Goal: Task Accomplishment & Management: Use online tool/utility

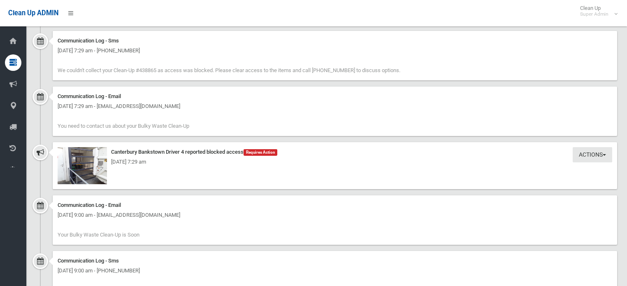
scroll to position [659, 0]
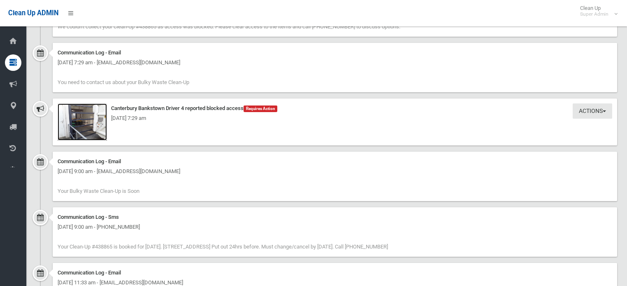
click at [76, 135] on img at bounding box center [82, 121] width 49 height 37
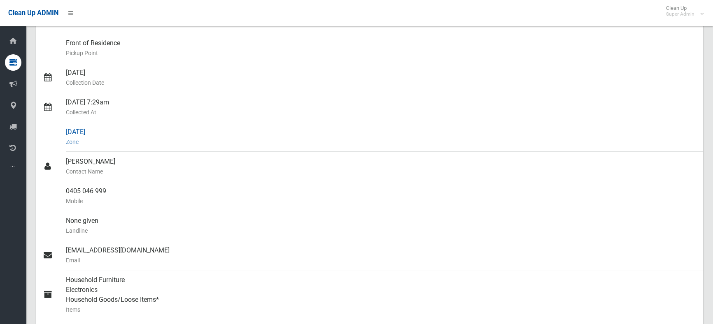
scroll to position [0, 0]
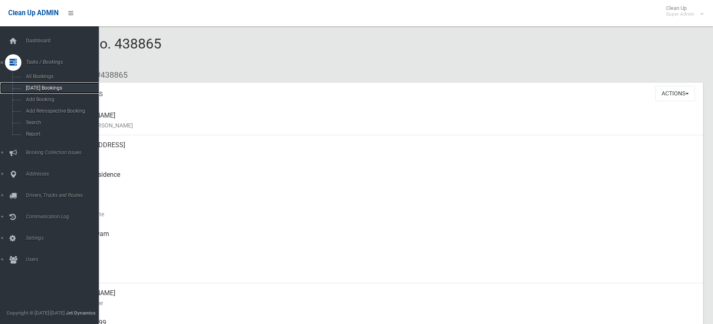
click at [42, 90] on span "[DATE] Bookings" at bounding box center [59, 88] width 73 height 6
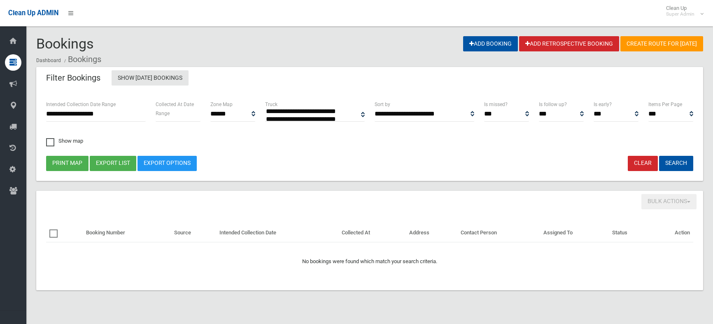
select select
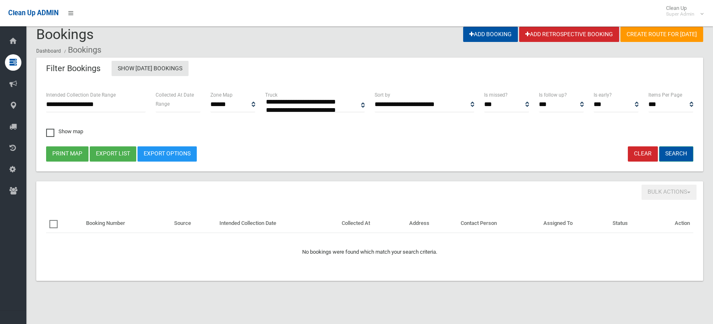
click at [679, 150] on button "Search" at bounding box center [676, 154] width 34 height 15
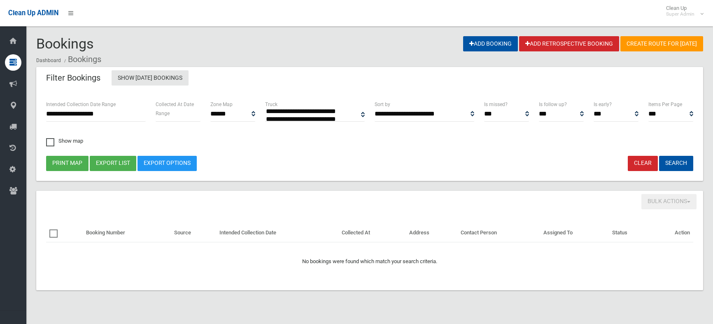
select select
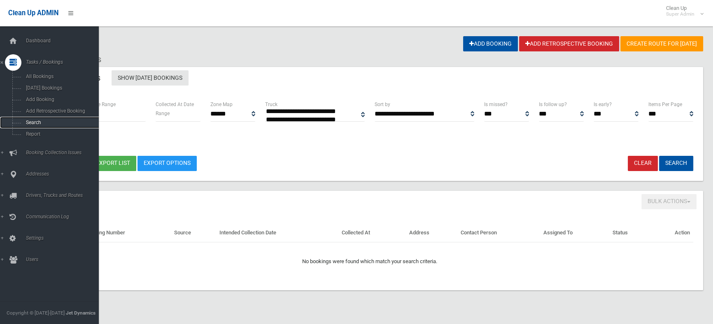
click at [37, 124] on span "Search" at bounding box center [60, 123] width 74 height 6
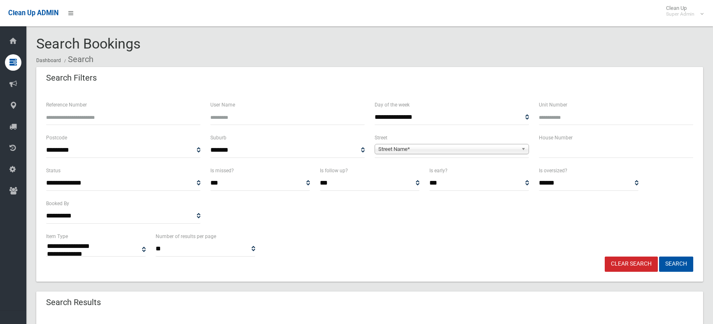
select select
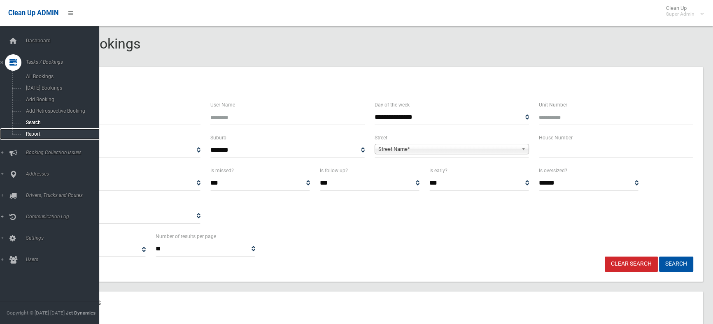
click at [37, 137] on span "Report" at bounding box center [60, 134] width 74 height 6
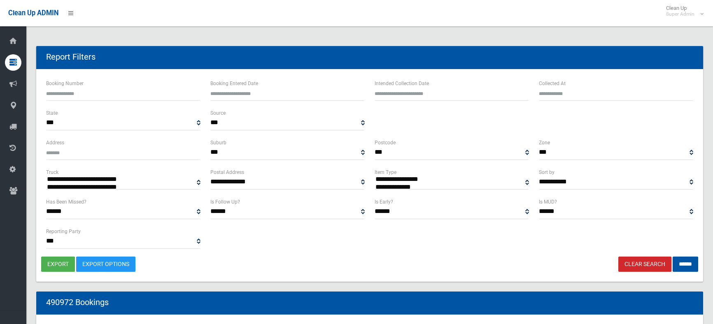
select select
type input "**********"
click at [405, 95] on input "text" at bounding box center [452, 93] width 154 height 15
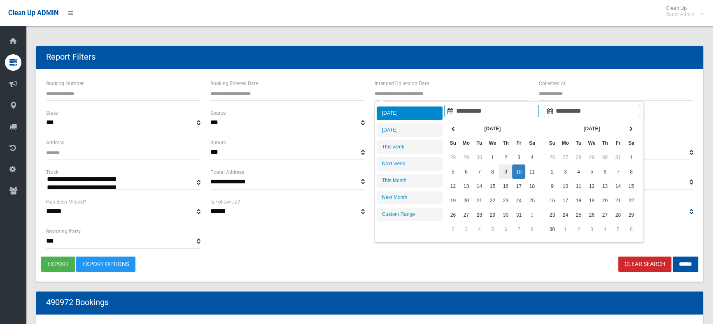
type input "**********"
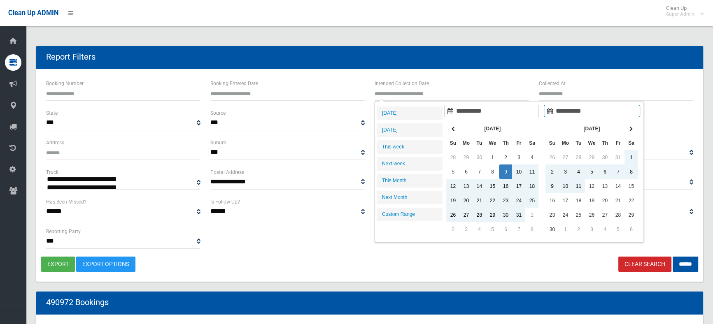
type input "**********"
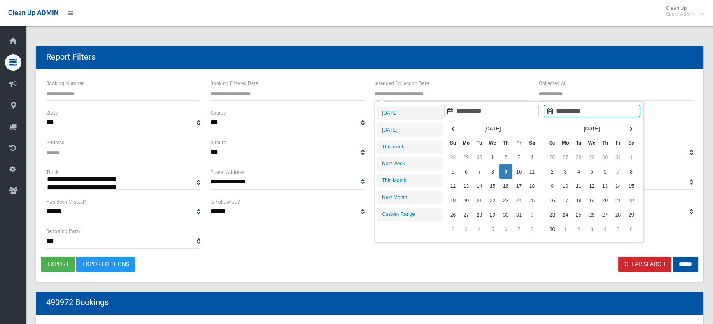
type input "**********"
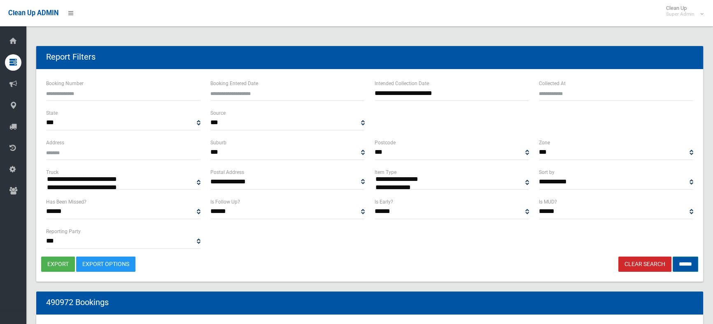
click at [675, 264] on input "******" at bounding box center [686, 264] width 26 height 15
select select
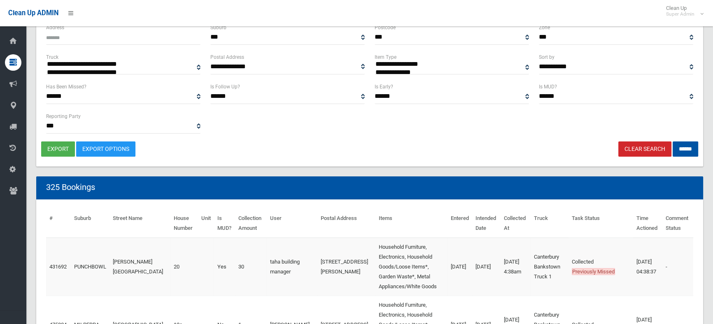
scroll to position [75, 0]
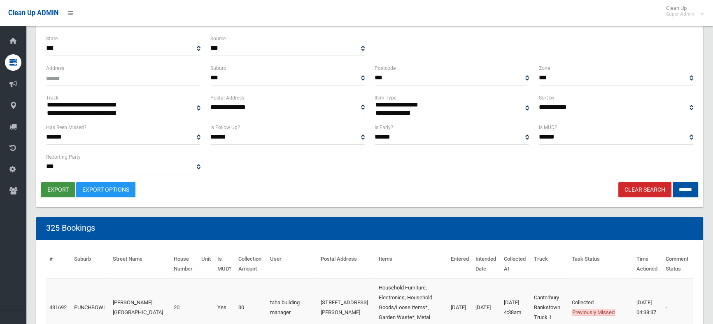
click at [62, 189] on button "export" at bounding box center [58, 189] width 34 height 15
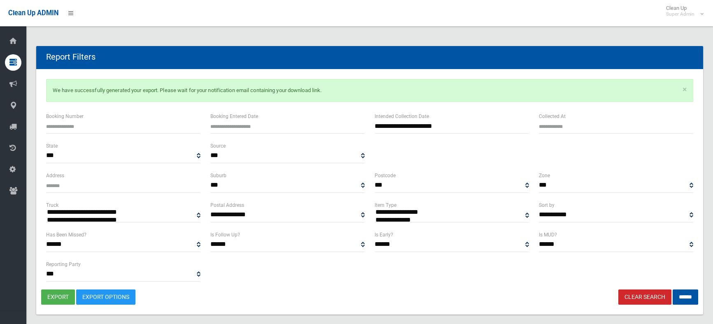
select select
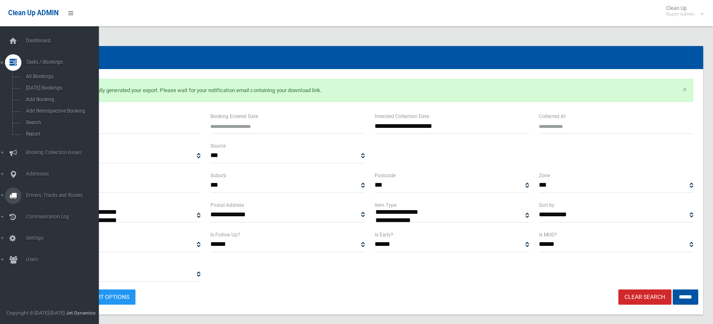
click at [40, 198] on span "Drivers, Trucks and Routes" at bounding box center [63, 196] width 81 height 6
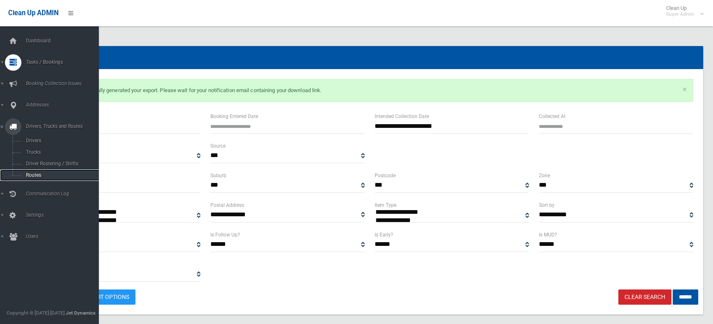
click at [31, 173] on span "Routes" at bounding box center [60, 176] width 74 height 6
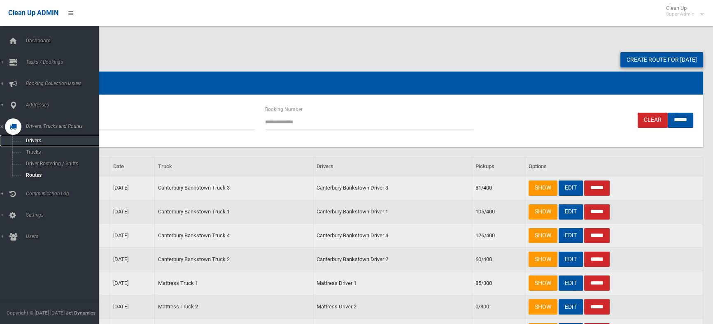
click at [38, 142] on span "Drivers" at bounding box center [60, 141] width 74 height 6
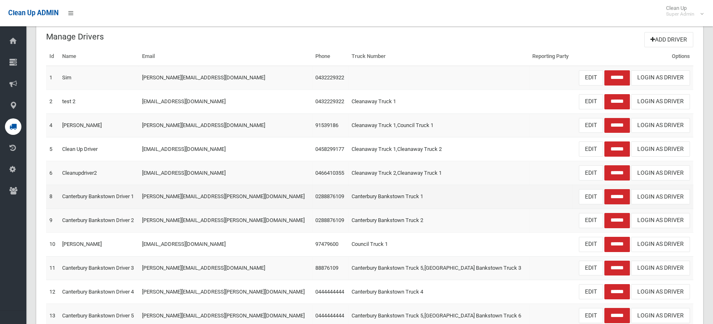
scroll to position [37, 0]
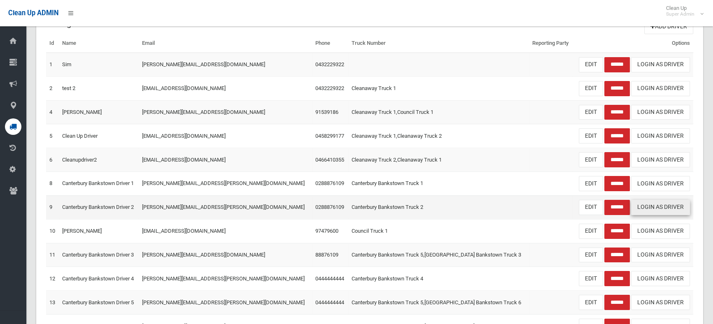
click at [649, 209] on link "Login As Driver" at bounding box center [660, 207] width 59 height 15
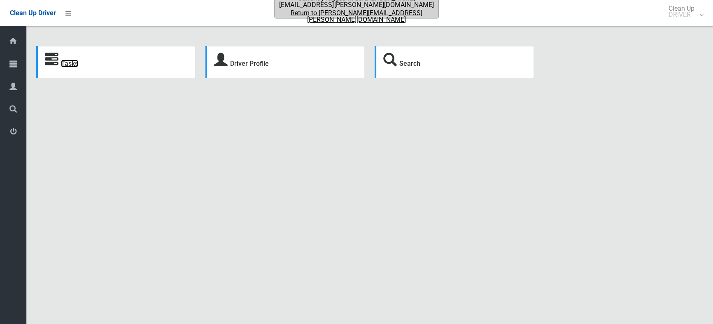
click at [62, 65] on link "Tasks" at bounding box center [69, 64] width 17 height 8
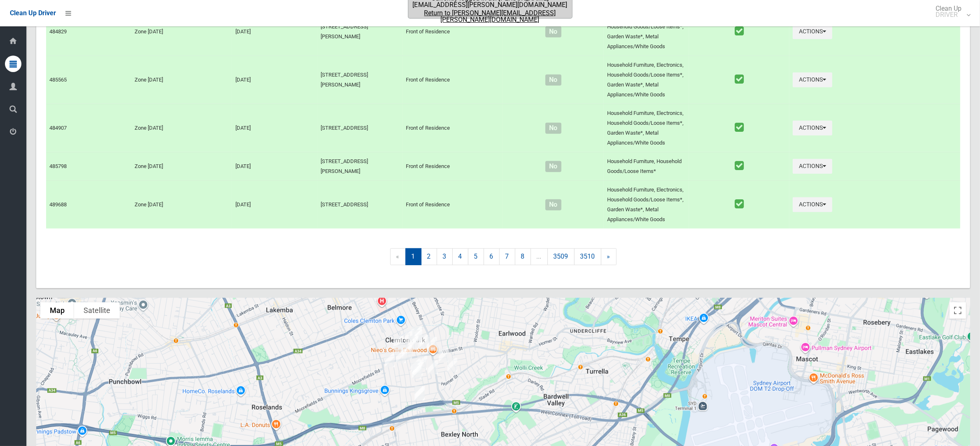
scroll to position [776, 0]
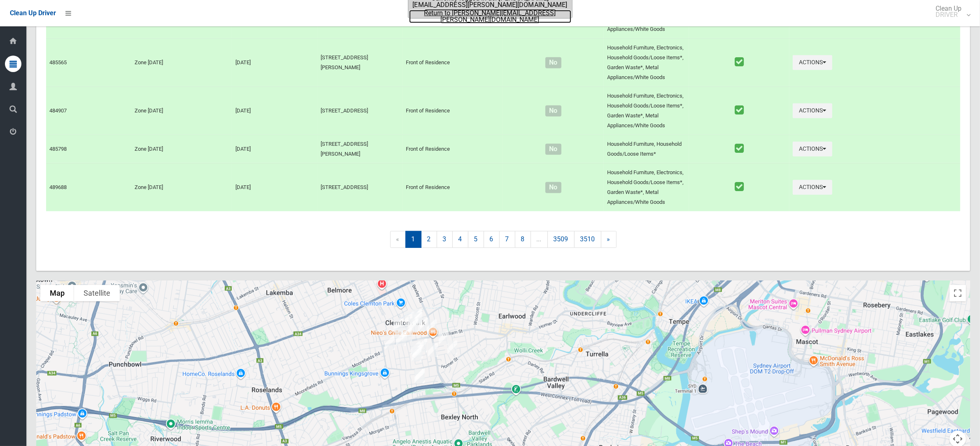
click at [526, 13] on link "Return to [PERSON_NAME][EMAIL_ADDRESS][PERSON_NAME][DOMAIN_NAME]" at bounding box center [490, 16] width 162 height 13
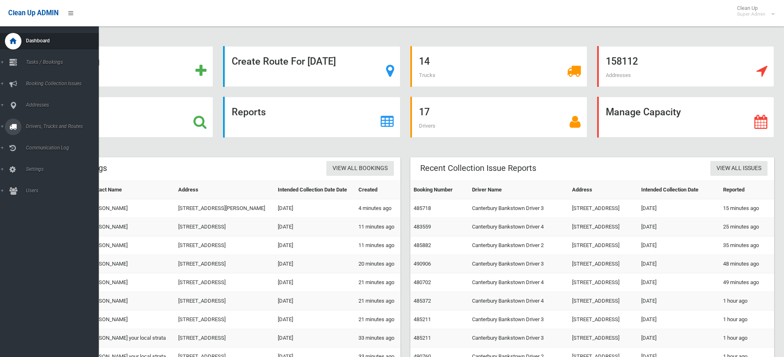
click at [38, 123] on link "Drivers, Trucks and Routes" at bounding box center [53, 127] width 107 height 16
click at [35, 173] on span "Routes" at bounding box center [61, 176] width 76 height 6
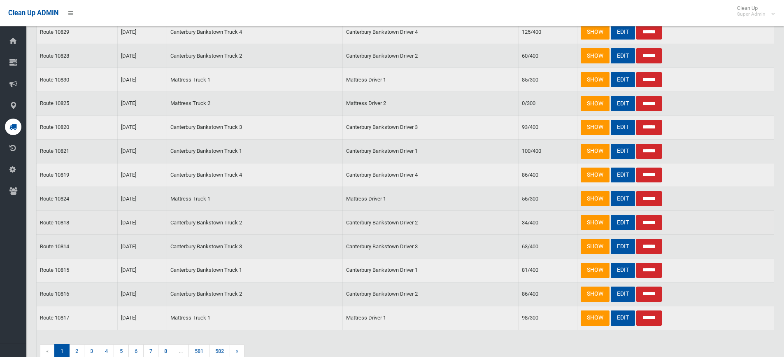
scroll to position [206, 0]
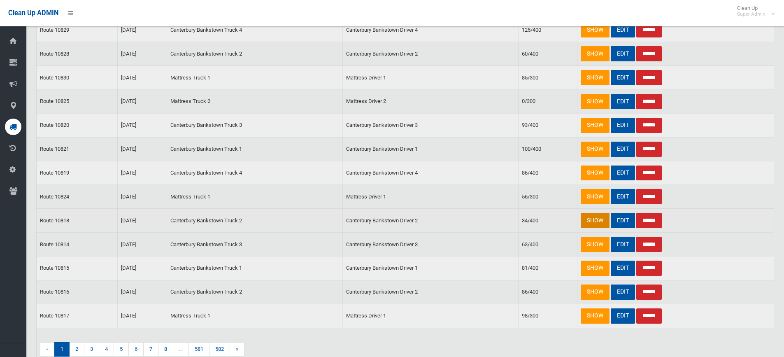
click at [589, 220] on link "SHOW" at bounding box center [595, 220] width 29 height 15
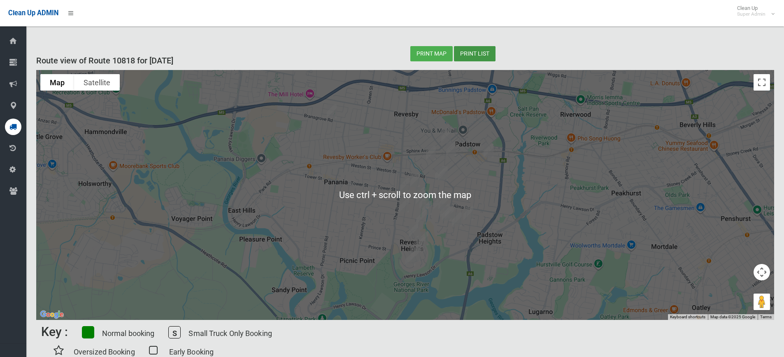
drag, startPoint x: 476, startPoint y: 53, endPoint x: 640, endPoint y: 299, distance: 296.0
click at [476, 53] on button "Print list" at bounding box center [475, 53] width 42 height 15
